Goal: Transaction & Acquisition: Purchase product/service

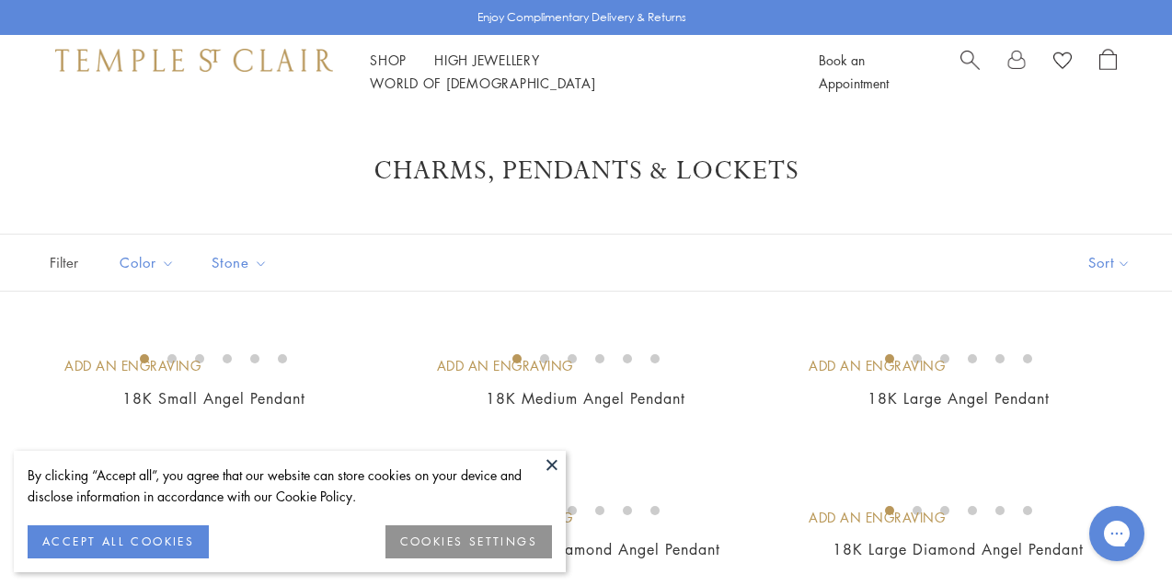
click at [64, 534] on button "ACCEPT ALL COOKIES" at bounding box center [118, 541] width 181 height 33
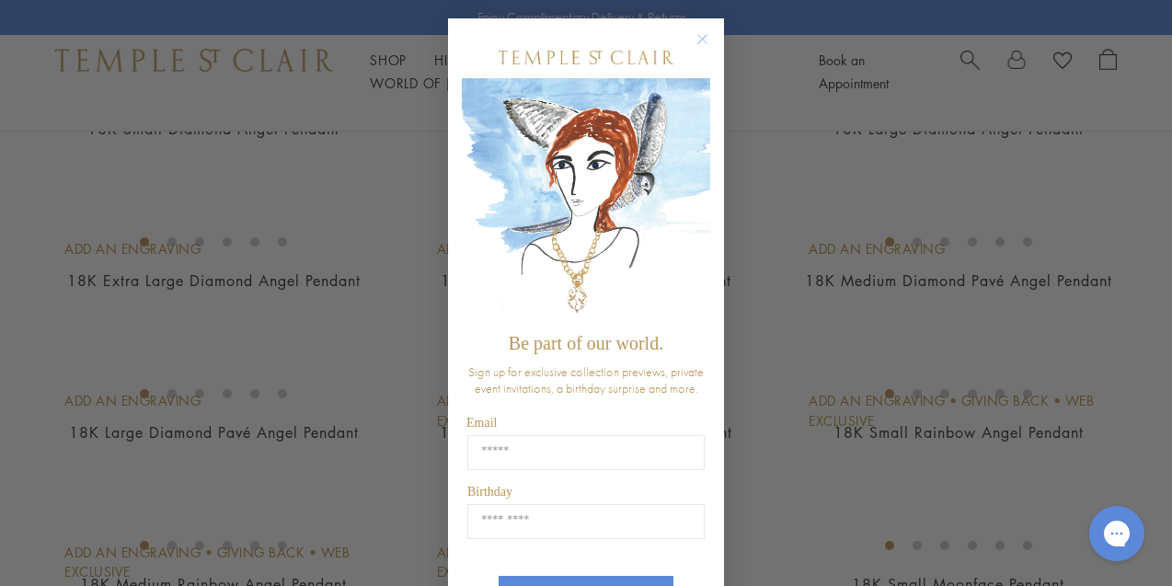
scroll to position [553, 0]
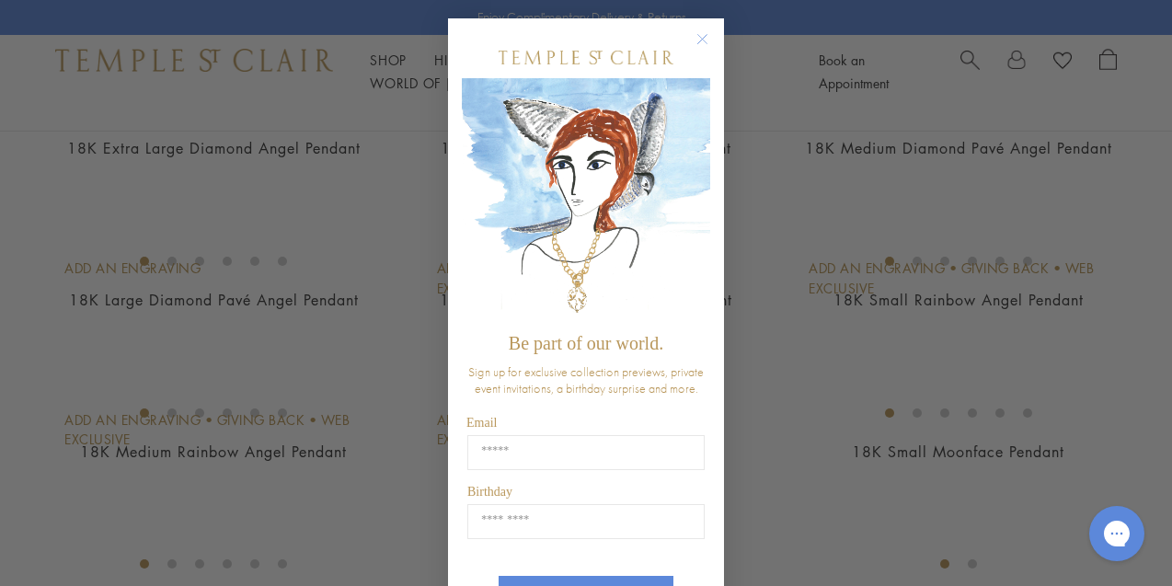
click at [701, 35] on circle "Close dialog" at bounding box center [703, 40] width 22 height 22
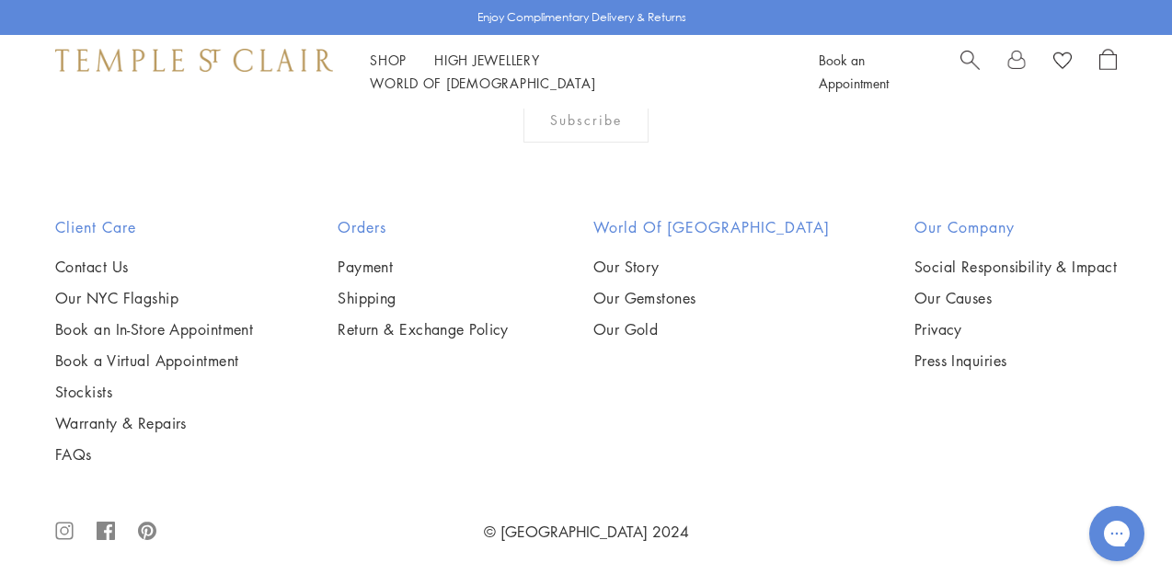
scroll to position [7981, 0]
click at [0, 0] on img at bounding box center [0, 0] width 0 height 0
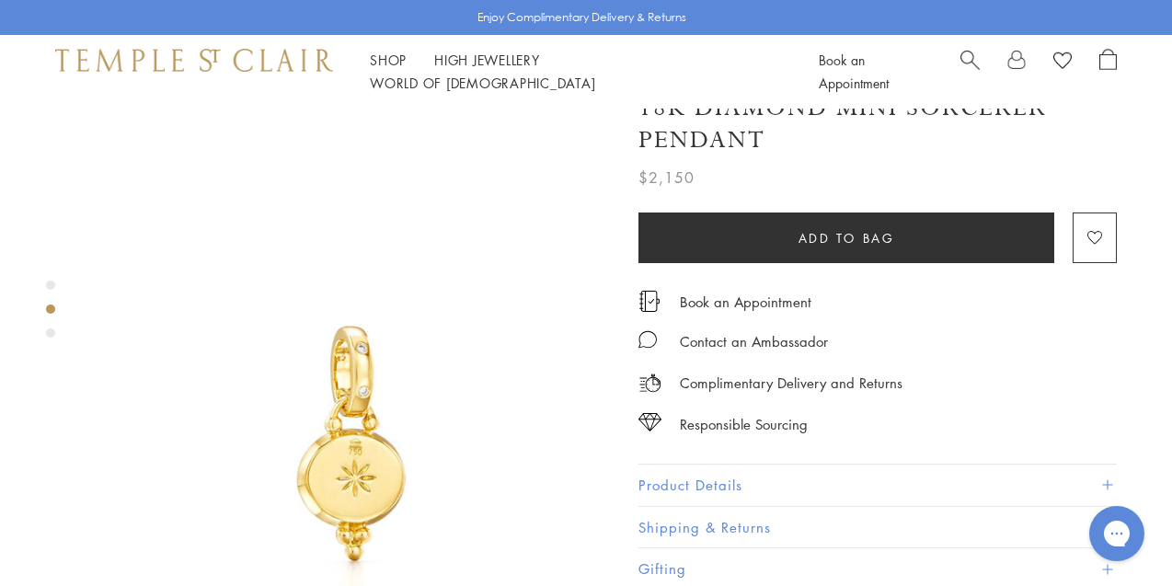
scroll to position [476, 0]
click at [1108, 480] on span at bounding box center [1107, 485] width 10 height 10
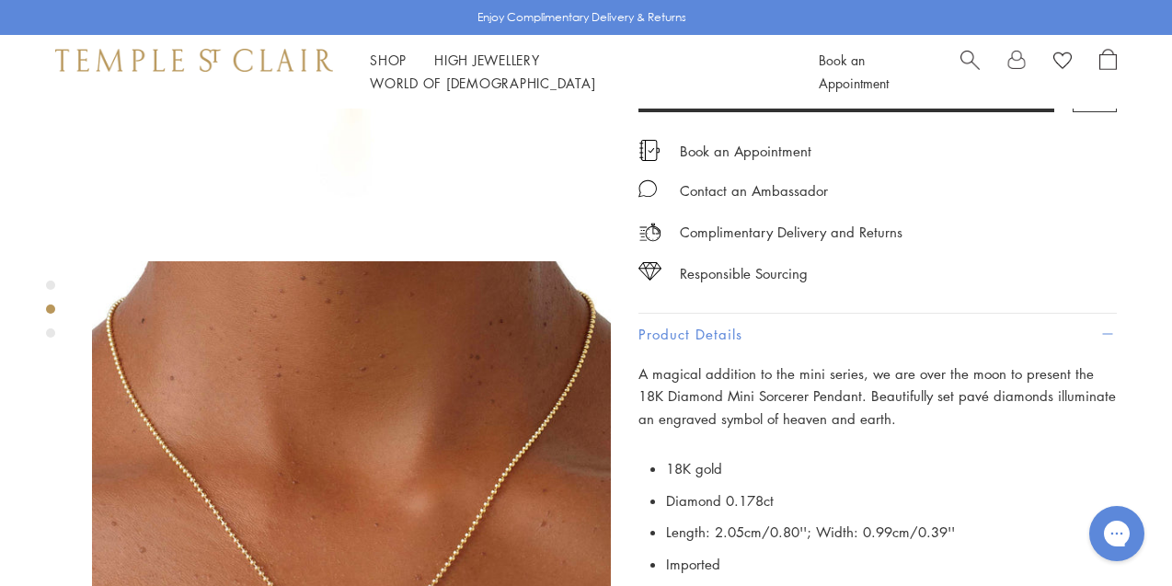
scroll to position [0, 0]
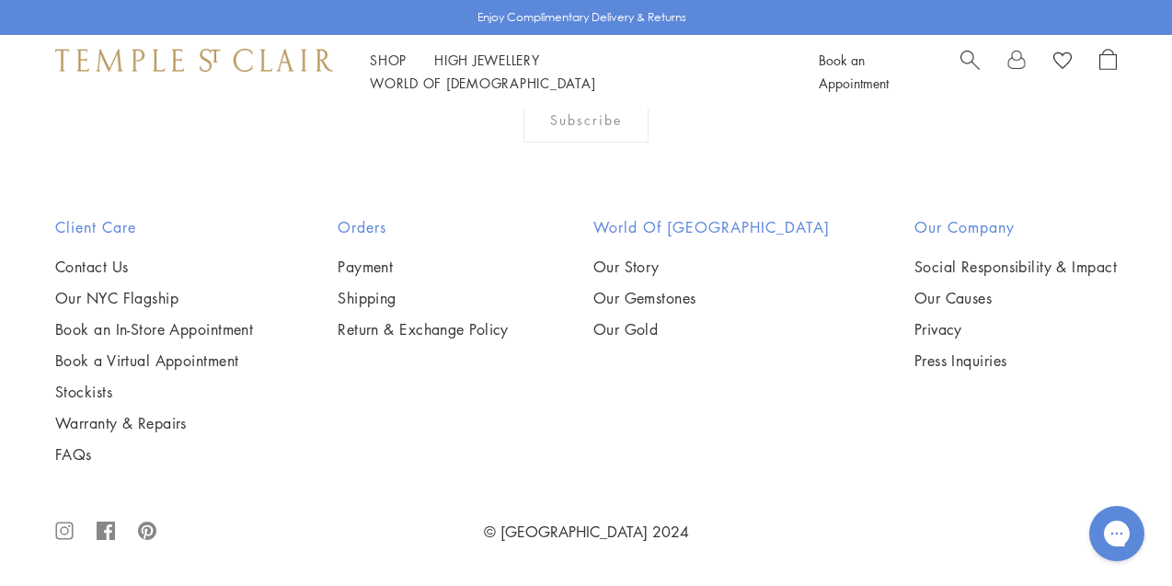
scroll to position [10494, 0]
